Goal: Complete application form

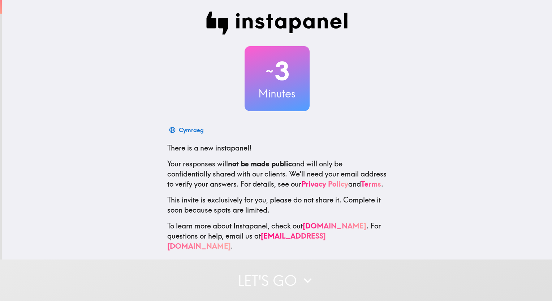
scroll to position [8, 0]
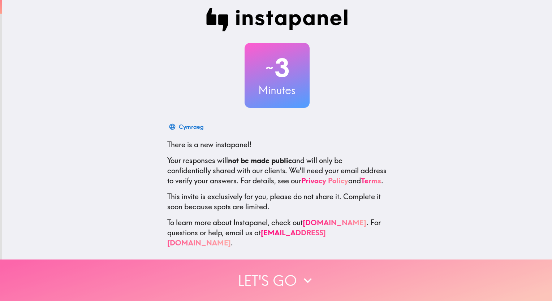
click at [277, 275] on button "Let's go" at bounding box center [276, 281] width 552 height 42
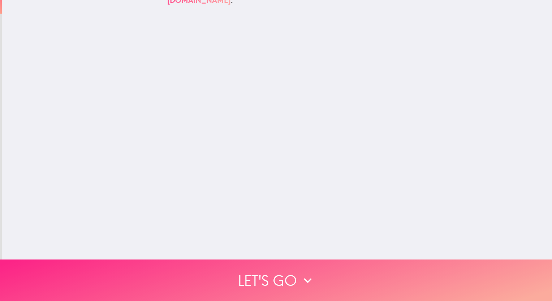
scroll to position [0, 0]
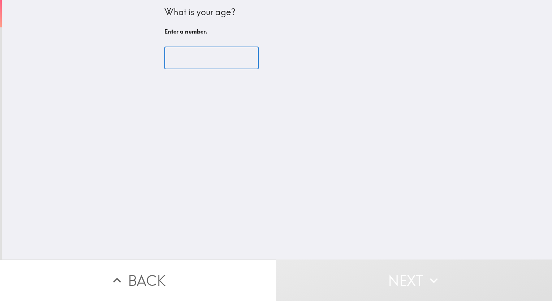
click at [189, 68] on input "number" at bounding box center [211, 58] width 94 height 22
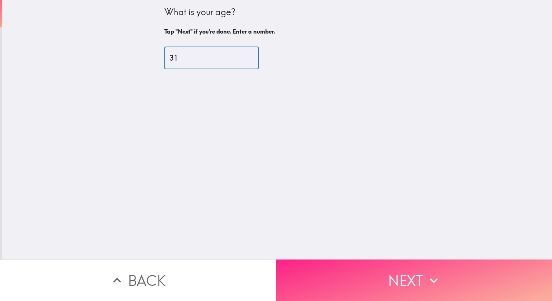
type input "31"
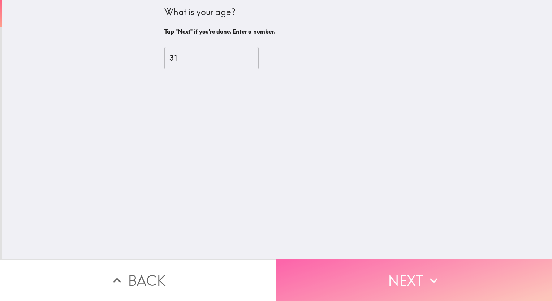
click at [334, 267] on button "Next" at bounding box center [414, 281] width 276 height 42
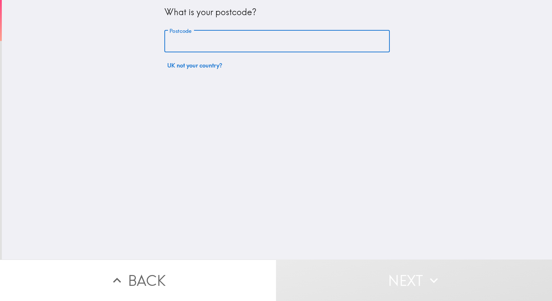
click at [208, 42] on input "Postcode" at bounding box center [276, 41] width 225 height 22
type input "N3 2NB"
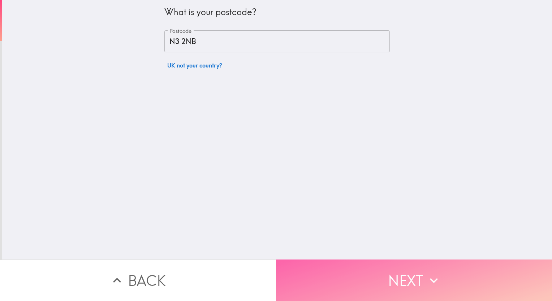
click at [308, 272] on button "Next" at bounding box center [414, 281] width 276 height 42
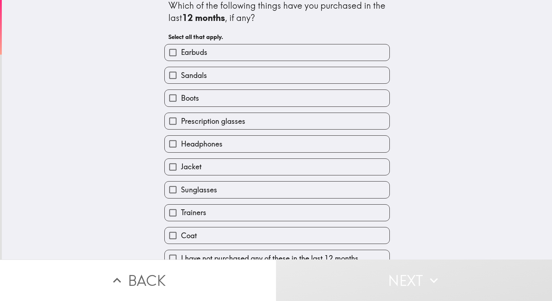
scroll to position [6, 0]
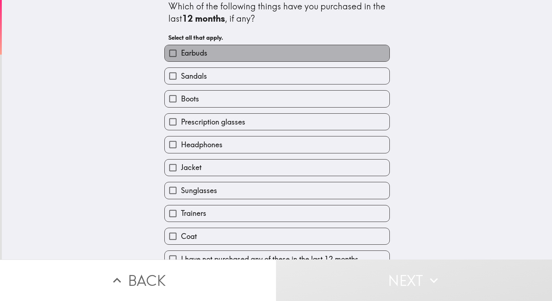
click at [244, 57] on label "Earbuds" at bounding box center [277, 53] width 225 height 16
click at [181, 57] on input "Earbuds" at bounding box center [173, 53] width 16 height 16
checkbox input "true"
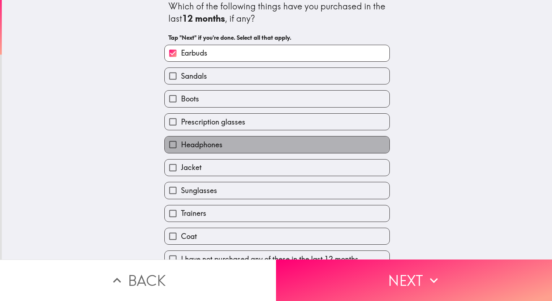
click at [231, 145] on label "Headphones" at bounding box center [277, 145] width 225 height 16
click at [181, 145] on input "Headphones" at bounding box center [173, 145] width 16 height 16
checkbox input "true"
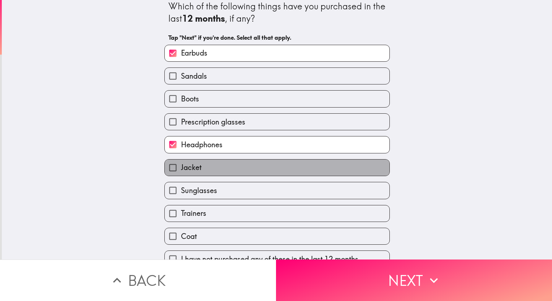
click at [229, 164] on label "Jacket" at bounding box center [277, 168] width 225 height 16
click at [181, 164] on input "Jacket" at bounding box center [173, 168] width 16 height 16
checkbox input "true"
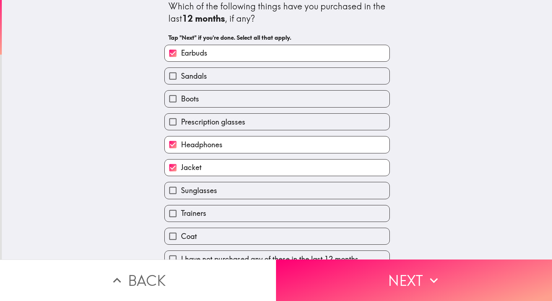
click at [219, 102] on label "Boots" at bounding box center [277, 99] width 225 height 16
click at [181, 102] on input "Boots" at bounding box center [173, 99] width 16 height 16
checkbox input "true"
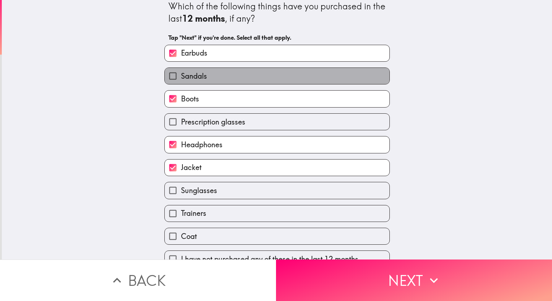
click at [208, 76] on label "Sandals" at bounding box center [277, 76] width 225 height 16
click at [181, 76] on input "Sandals" at bounding box center [173, 76] width 16 height 16
checkbox input "true"
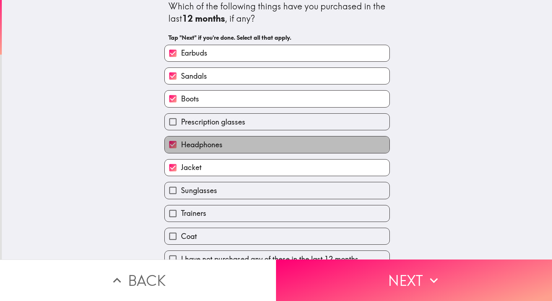
click at [201, 145] on span "Headphones" at bounding box center [202, 145] width 42 height 10
click at [181, 145] on input "Headphones" at bounding box center [173, 145] width 16 height 16
checkbox input "false"
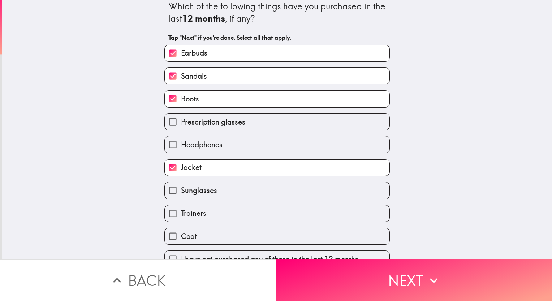
scroll to position [17, 0]
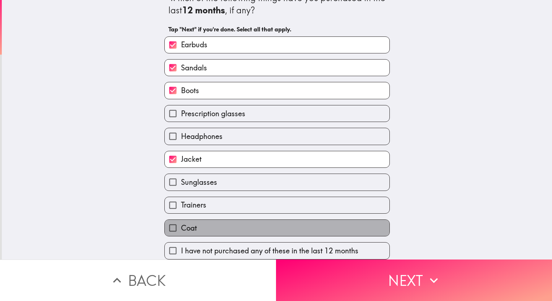
click at [199, 225] on label "Coat" at bounding box center [277, 228] width 225 height 16
click at [181, 225] on input "Coat" at bounding box center [173, 228] width 16 height 16
checkbox input "true"
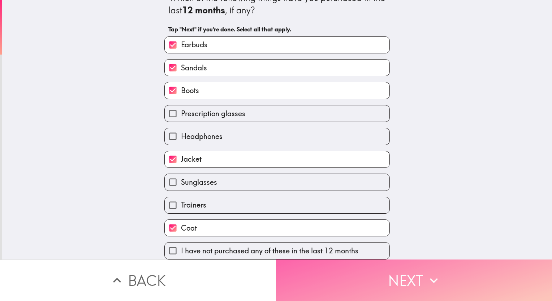
click at [289, 271] on button "Next" at bounding box center [414, 281] width 276 height 42
